Goal: Task Accomplishment & Management: Use online tool/utility

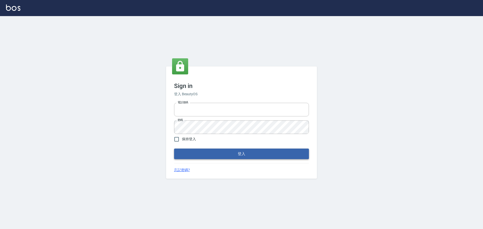
type input "0976821822"
click at [239, 155] on button "登入" at bounding box center [241, 154] width 135 height 11
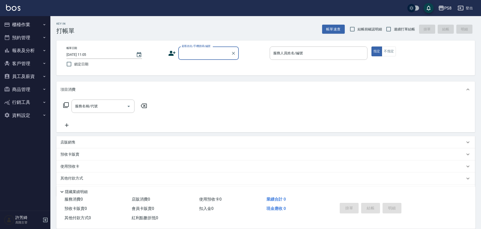
click at [26, 76] on button "員工及薪資" at bounding box center [25, 76] width 46 height 13
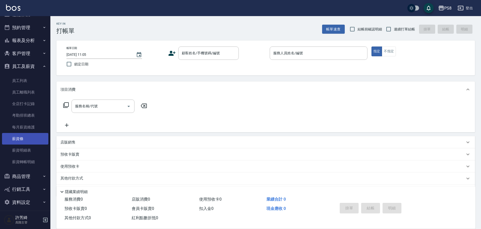
scroll to position [14, 0]
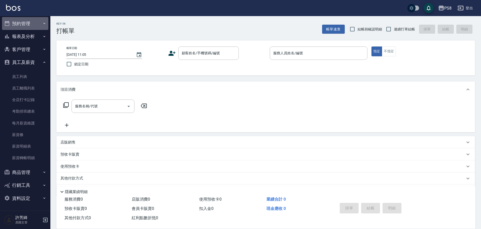
click at [29, 25] on button "預約管理" at bounding box center [25, 23] width 46 height 13
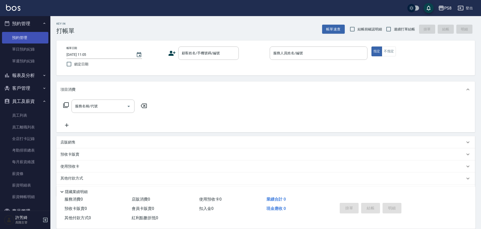
scroll to position [0, 0]
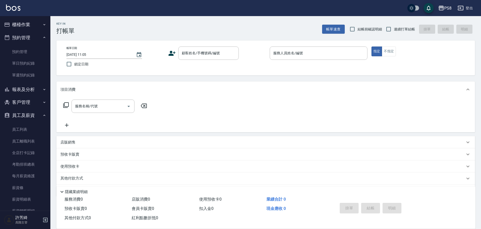
click at [27, 18] on ul "櫃檯作業 打帳單 帳單列表 掛單列表 座位開單 營業儀表板 現金收支登錄 高階收支登錄 材料自購登錄 每日結帳 排班表 現場電腦打卡 掃碼打卡 預約管理 預約…" at bounding box center [25, 138] width 46 height 244
click at [27, 23] on button "櫃檯作業" at bounding box center [25, 24] width 46 height 13
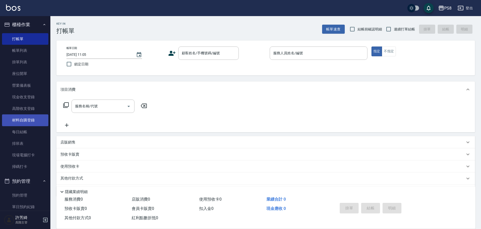
click at [22, 118] on link "材料自購登錄" at bounding box center [25, 121] width 46 height 12
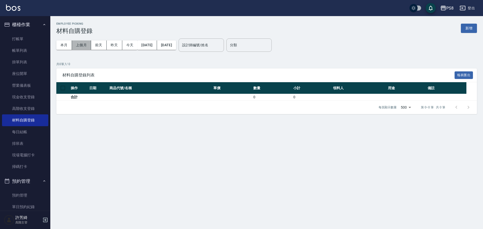
click at [79, 46] on button "上個月" at bounding box center [81, 45] width 19 height 9
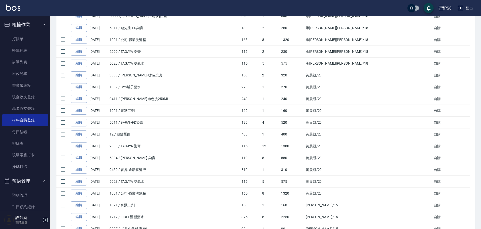
scroll to position [327, 0]
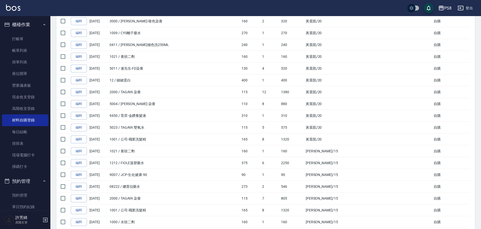
click at [15, 7] on img at bounding box center [13, 8] width 14 height 6
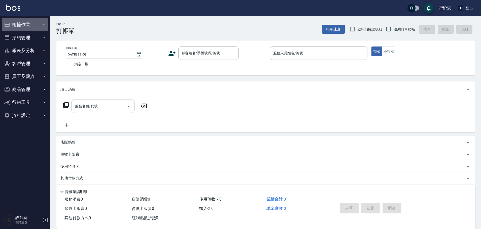
click at [20, 27] on button "櫃檯作業" at bounding box center [25, 24] width 46 height 13
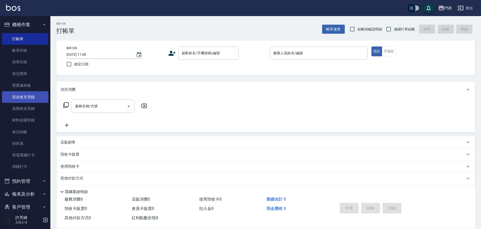
click at [28, 98] on link "現金收支登錄" at bounding box center [25, 97] width 46 height 12
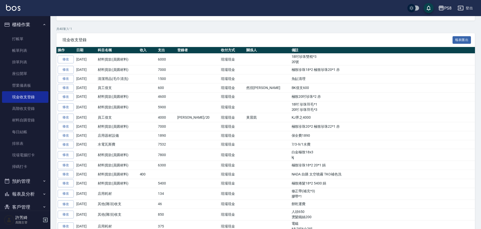
scroll to position [54, 0]
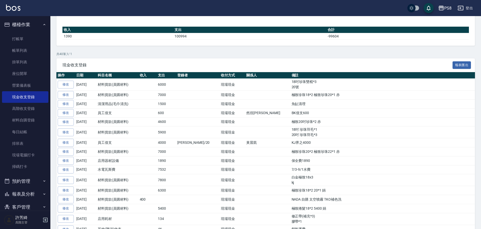
click at [210, 50] on div "GENERAL ACCOUNTING RECORDS 現金收支登錄 新增 本月 上個月 [DATE] [DATE] [DATE] [DATE] [DATE] …" at bounding box center [265, 220] width 430 height 516
